Goal: Navigation & Orientation: Go to known website

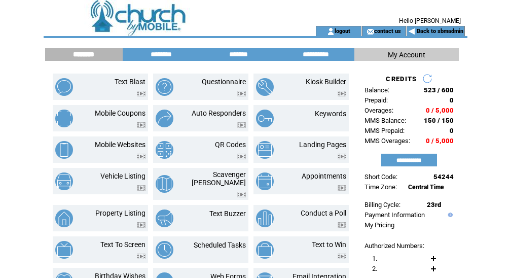
click at [356, 13] on td "Hello [PERSON_NAME]" at bounding box center [376, 13] width 177 height 26
